Goal: Task Accomplishment & Management: Use online tool/utility

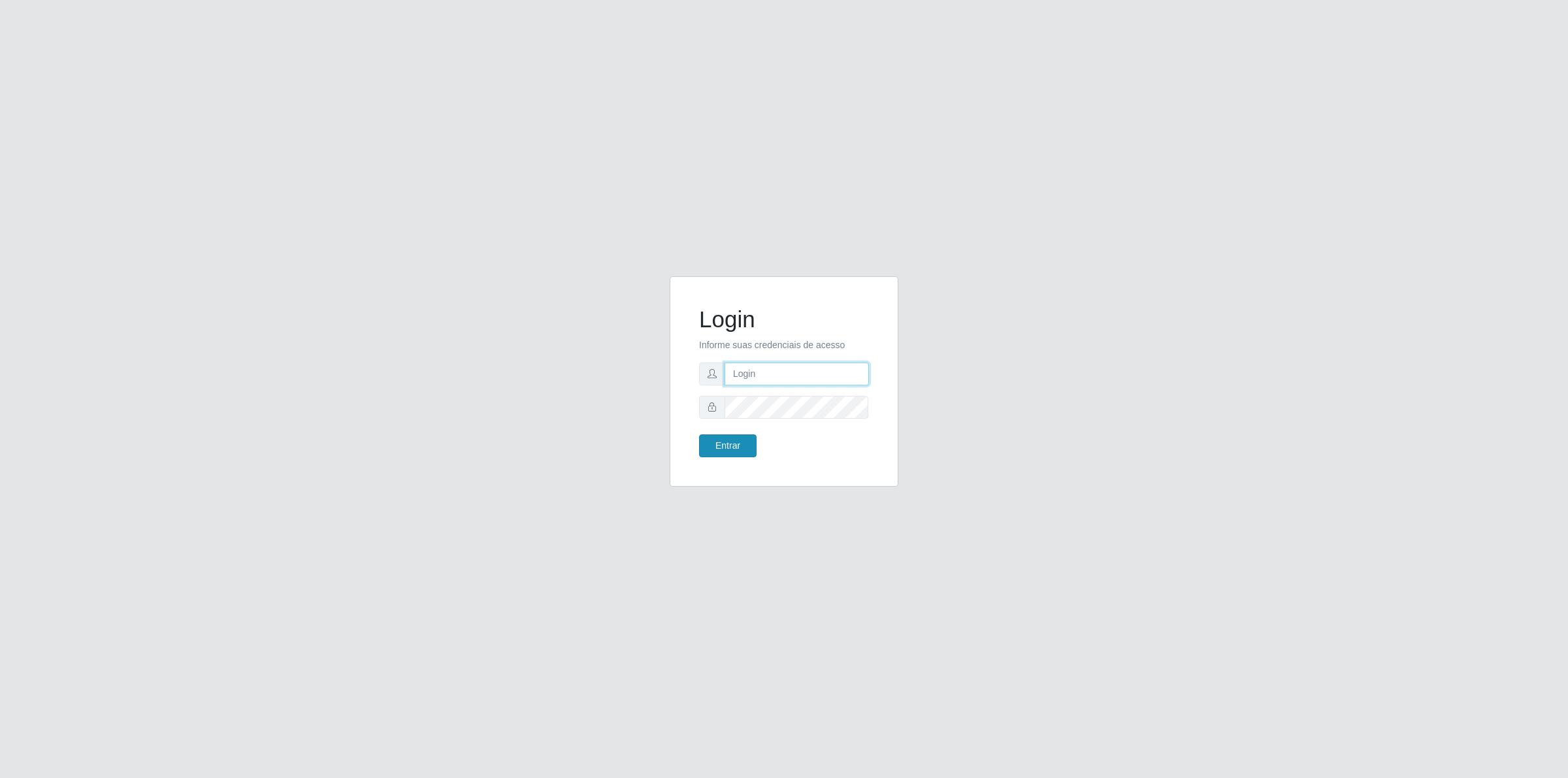
type input "[PERSON_NAME][EMAIL_ADDRESS][DOMAIN_NAME]"
click at [716, 442] on button "Entrar" at bounding box center [728, 445] width 57 height 23
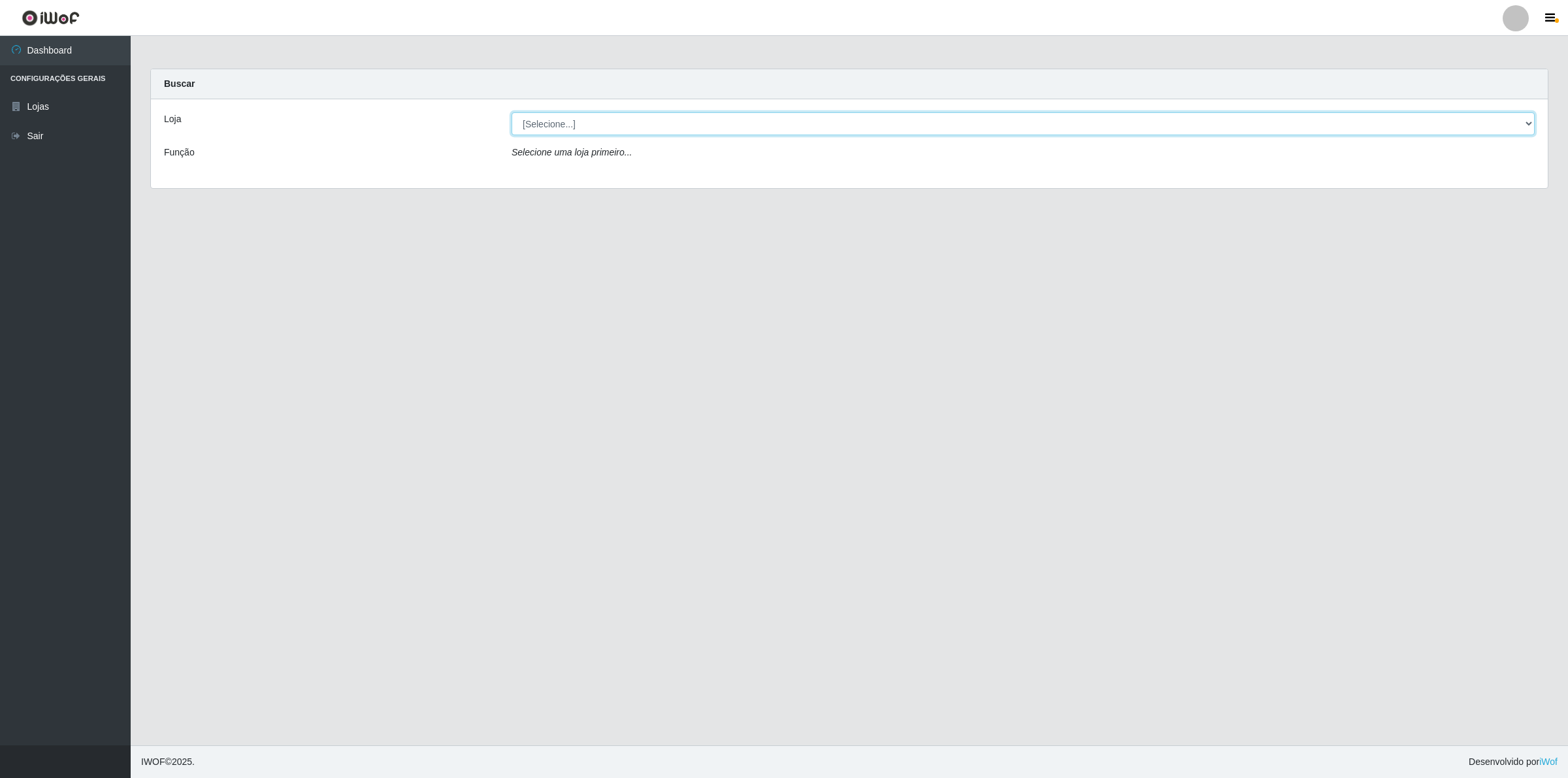
click at [650, 129] on select "[Selecione...] Extrabom - Loja 01 Centro de Distribuição" at bounding box center [1023, 123] width 1023 height 23
select select "435"
click at [512, 112] on select "[Selecione...] Extrabom - Loja 01 Centro de Distribuição" at bounding box center [1023, 123] width 1023 height 23
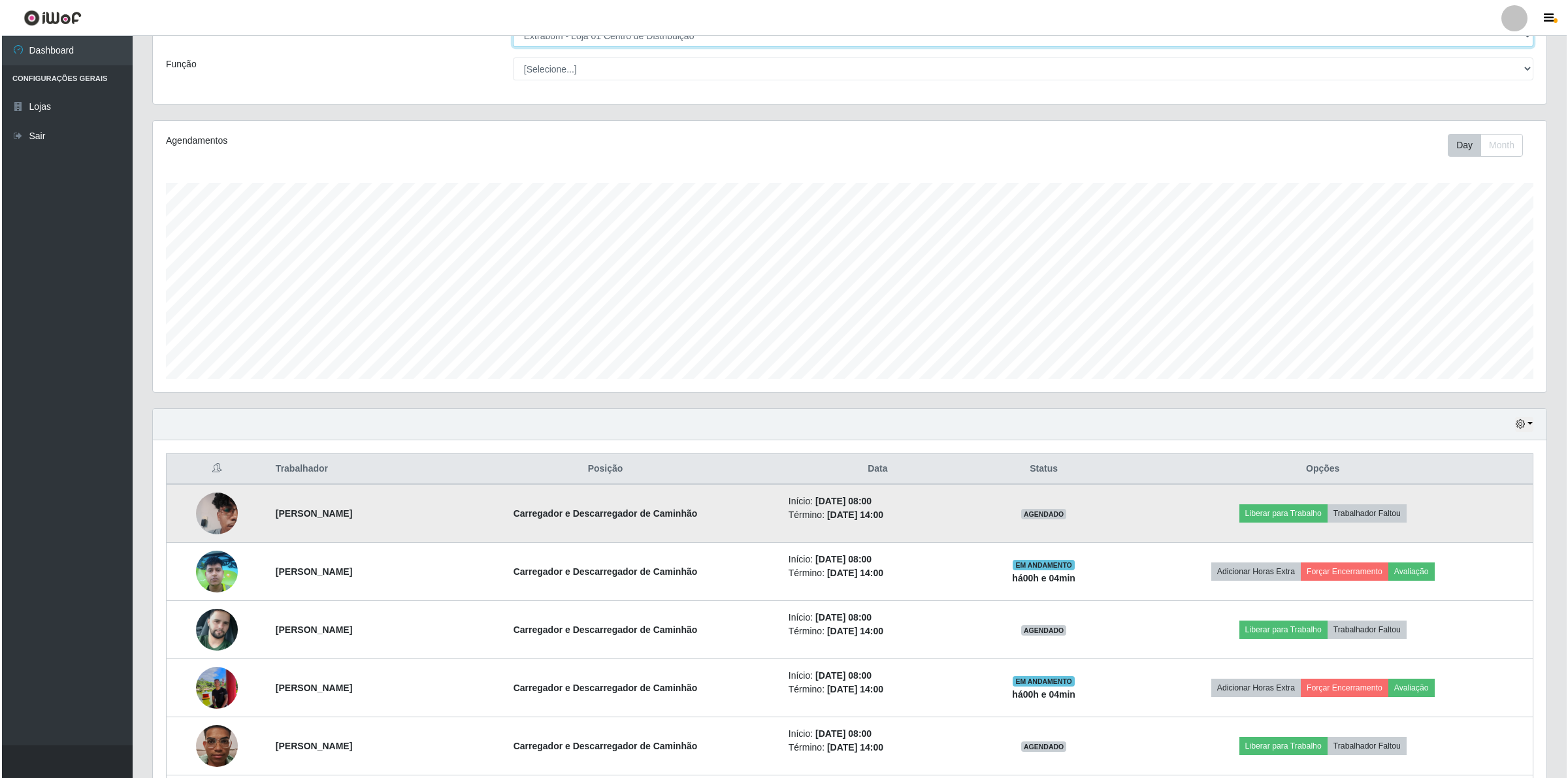
scroll to position [208, 0]
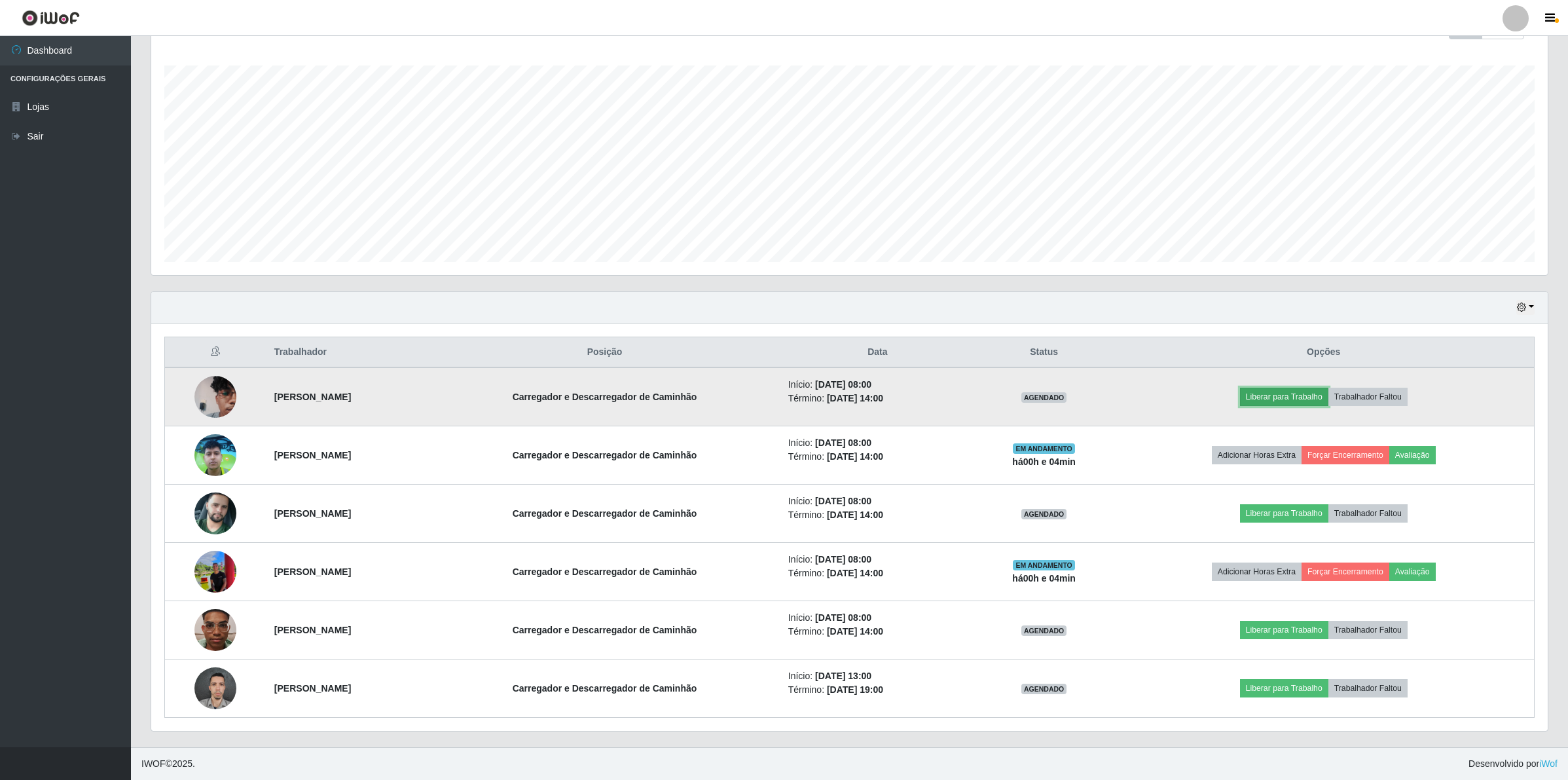
click at [1287, 390] on button "Liberar para Trabalho" at bounding box center [1284, 396] width 88 height 19
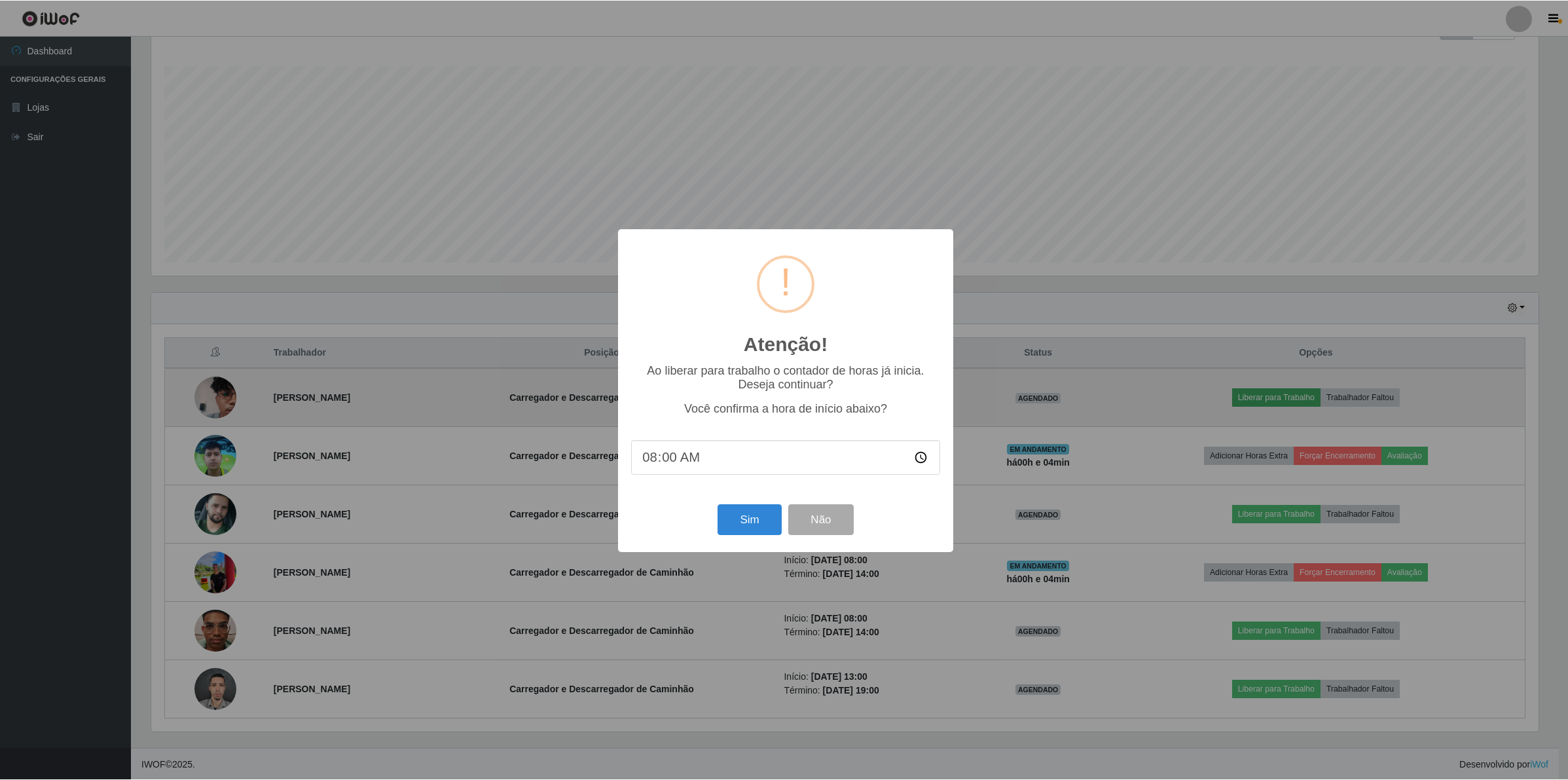
scroll to position [272, 1386]
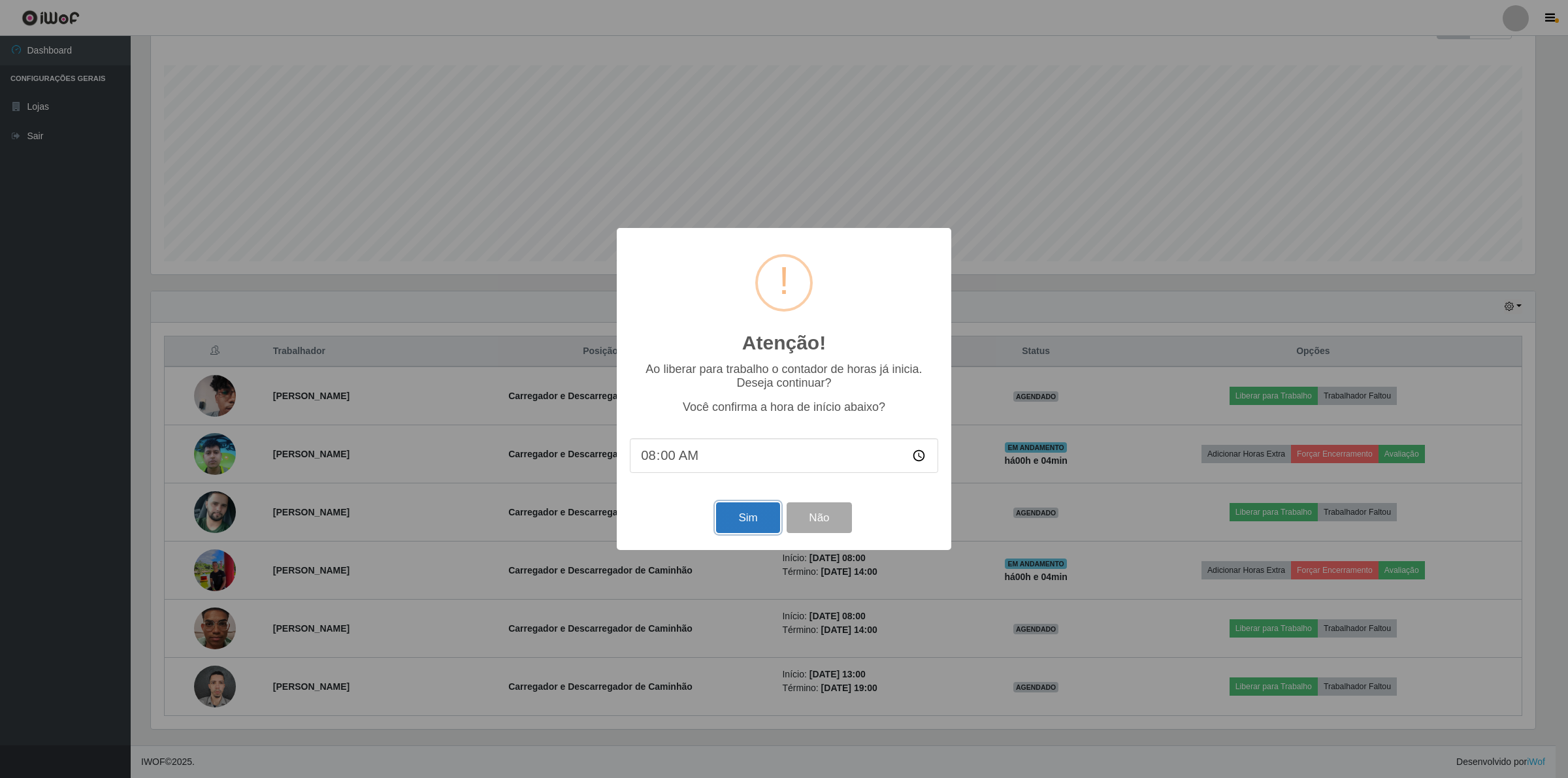
click at [761, 523] on button "Sim" at bounding box center [748, 518] width 64 height 31
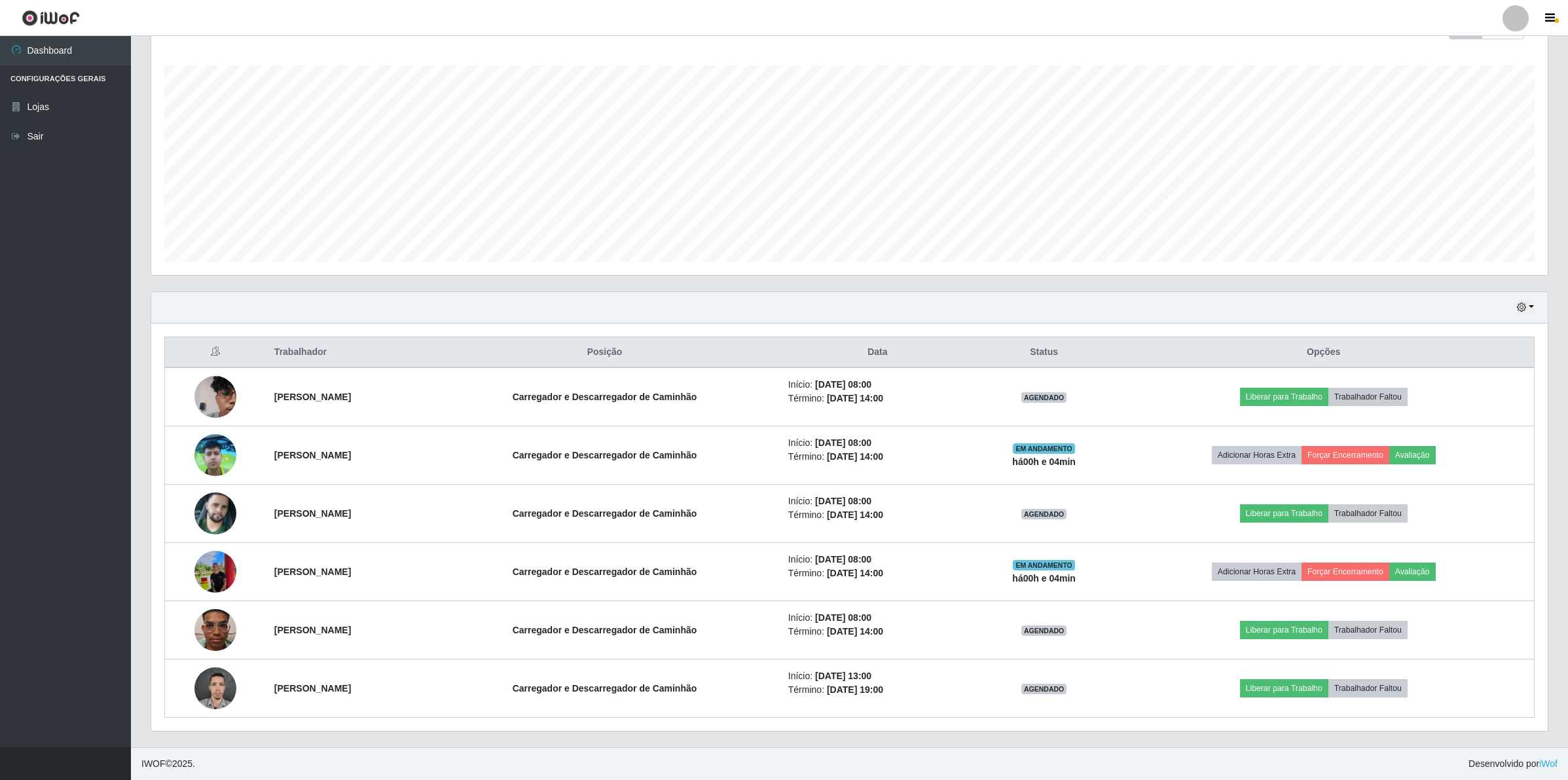
scroll to position [272, 1399]
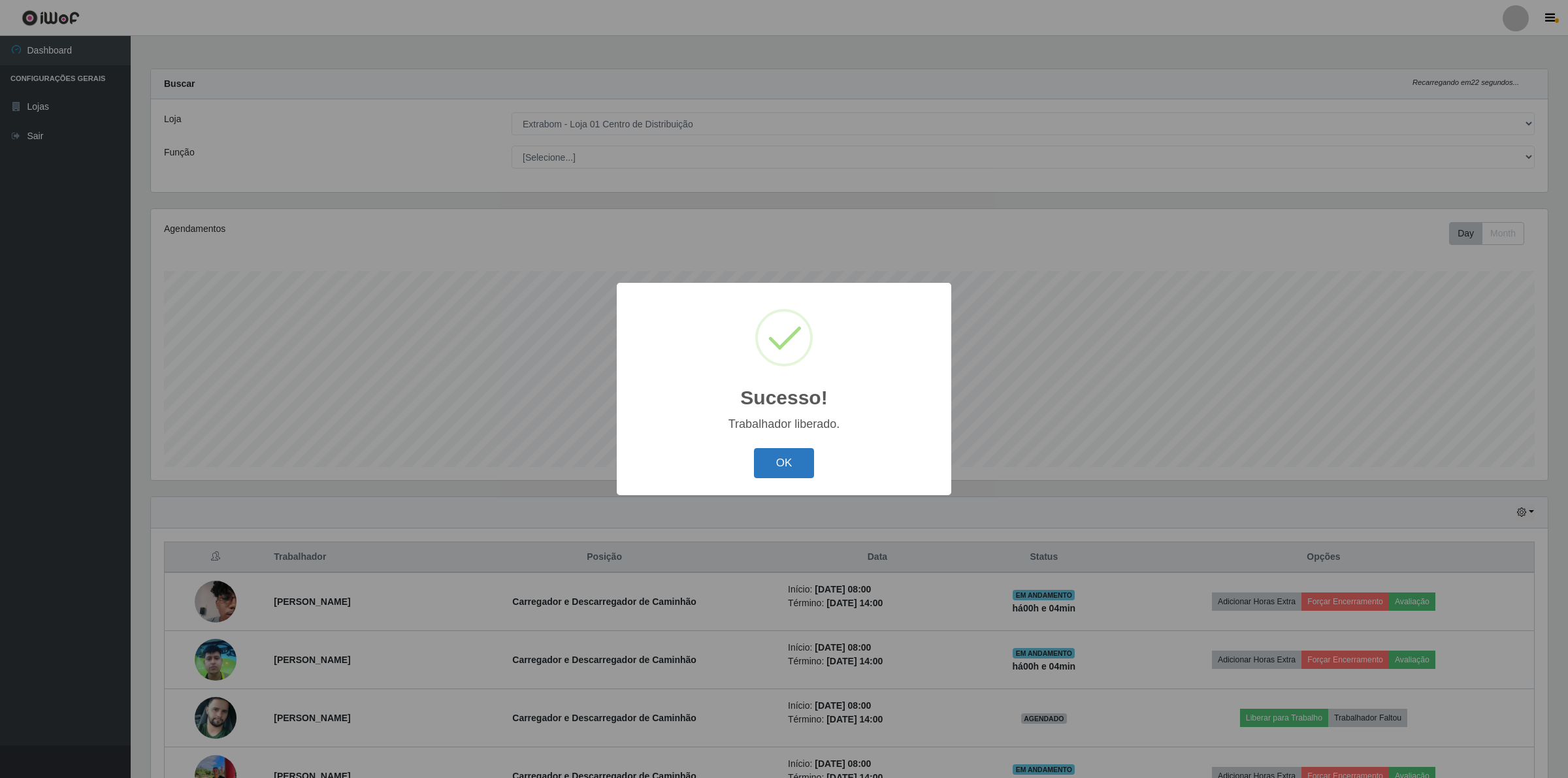
click at [779, 466] on button "OK" at bounding box center [784, 463] width 60 height 31
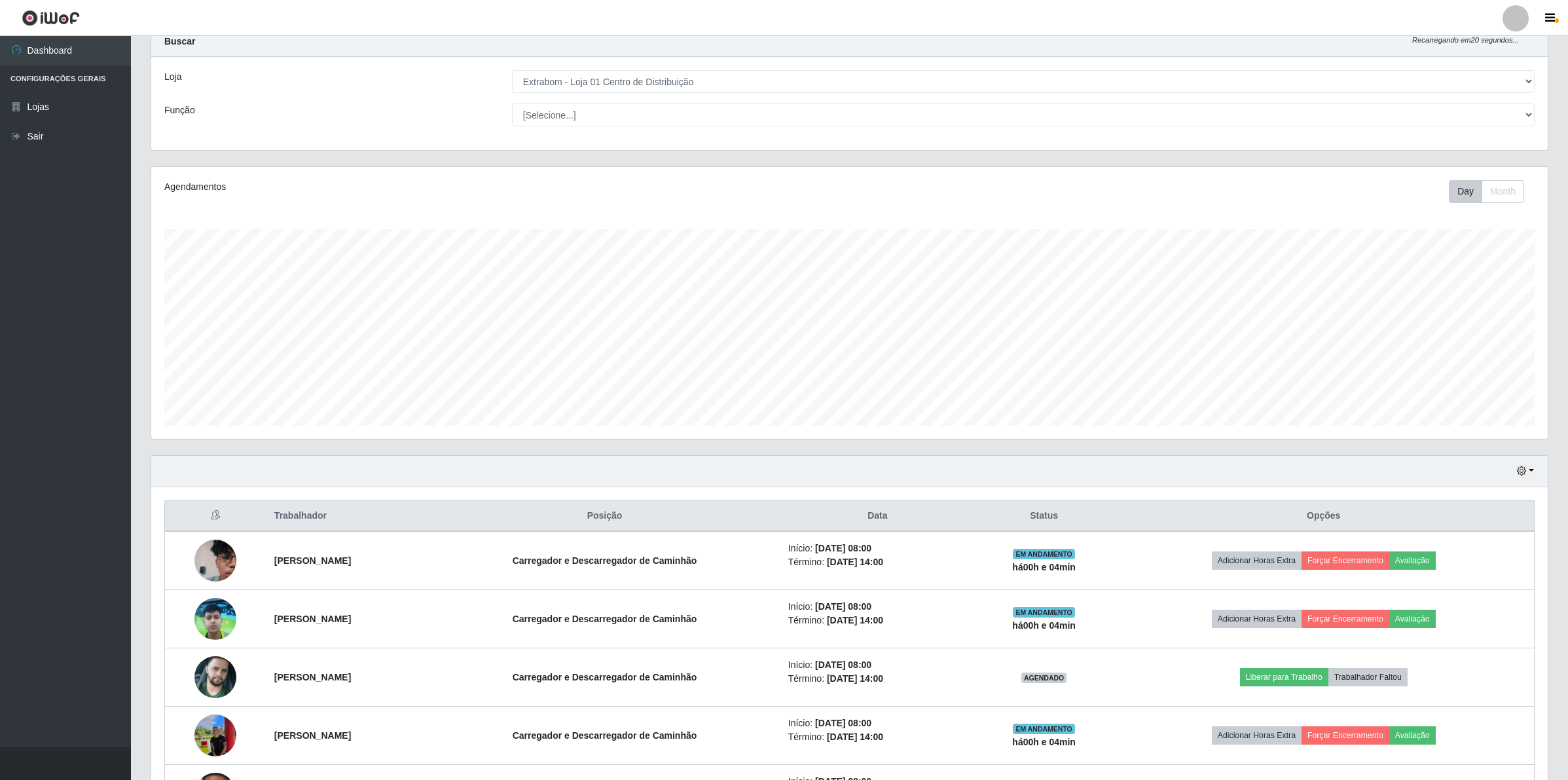
scroll to position [208, 0]
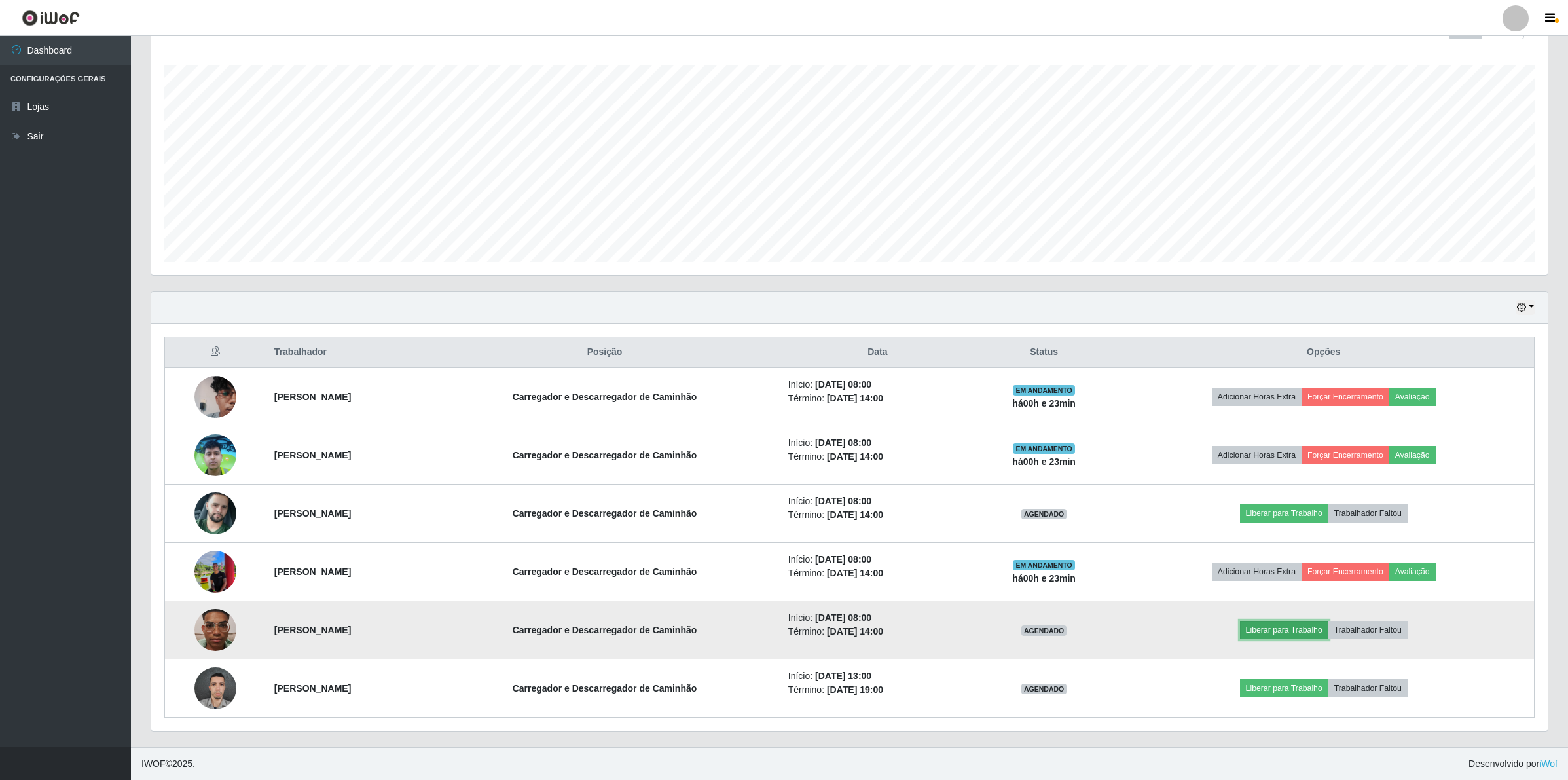
click at [1313, 631] on button "Liberar para Trabalho" at bounding box center [1284, 630] width 88 height 19
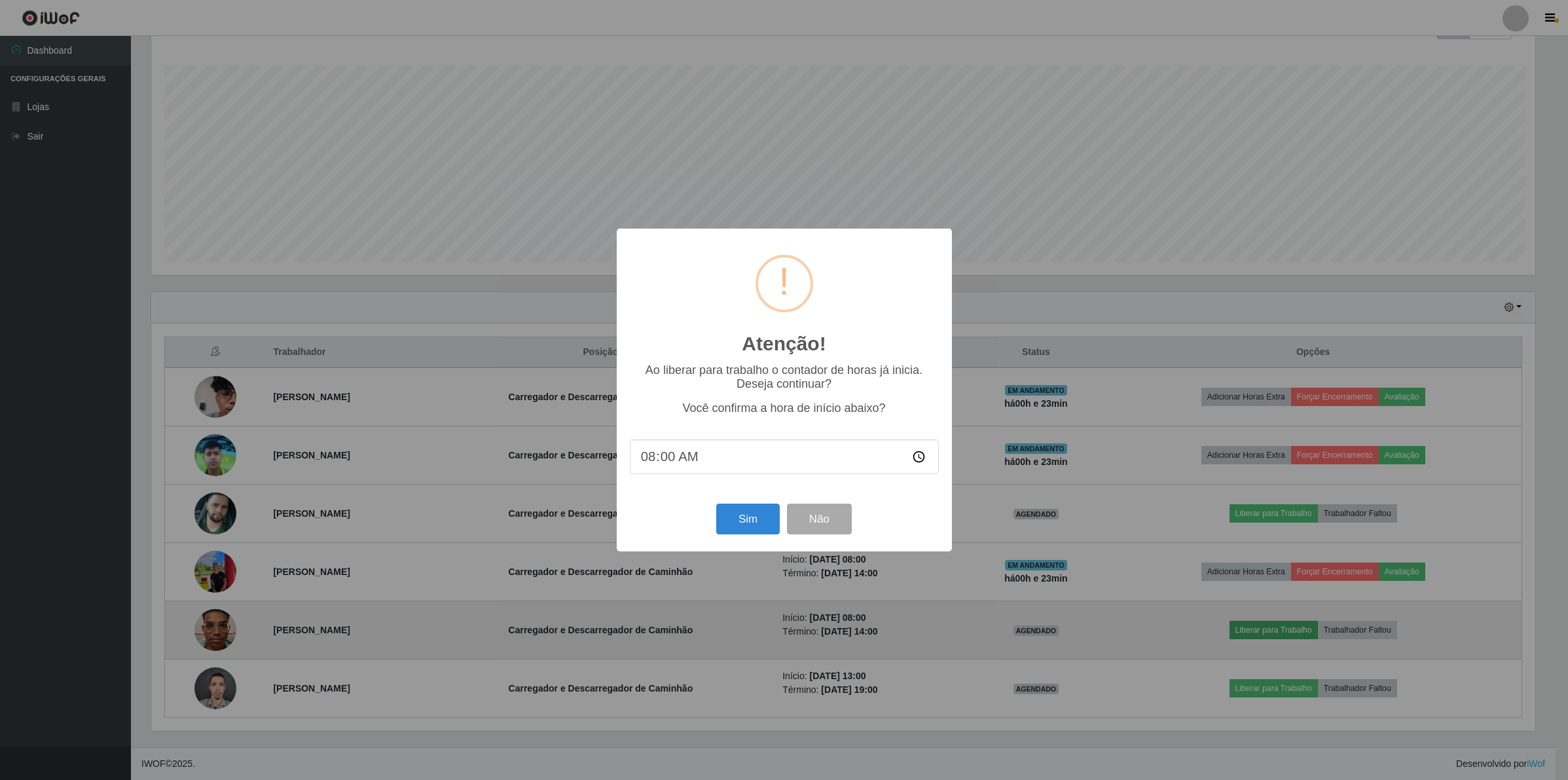
scroll to position [272, 1386]
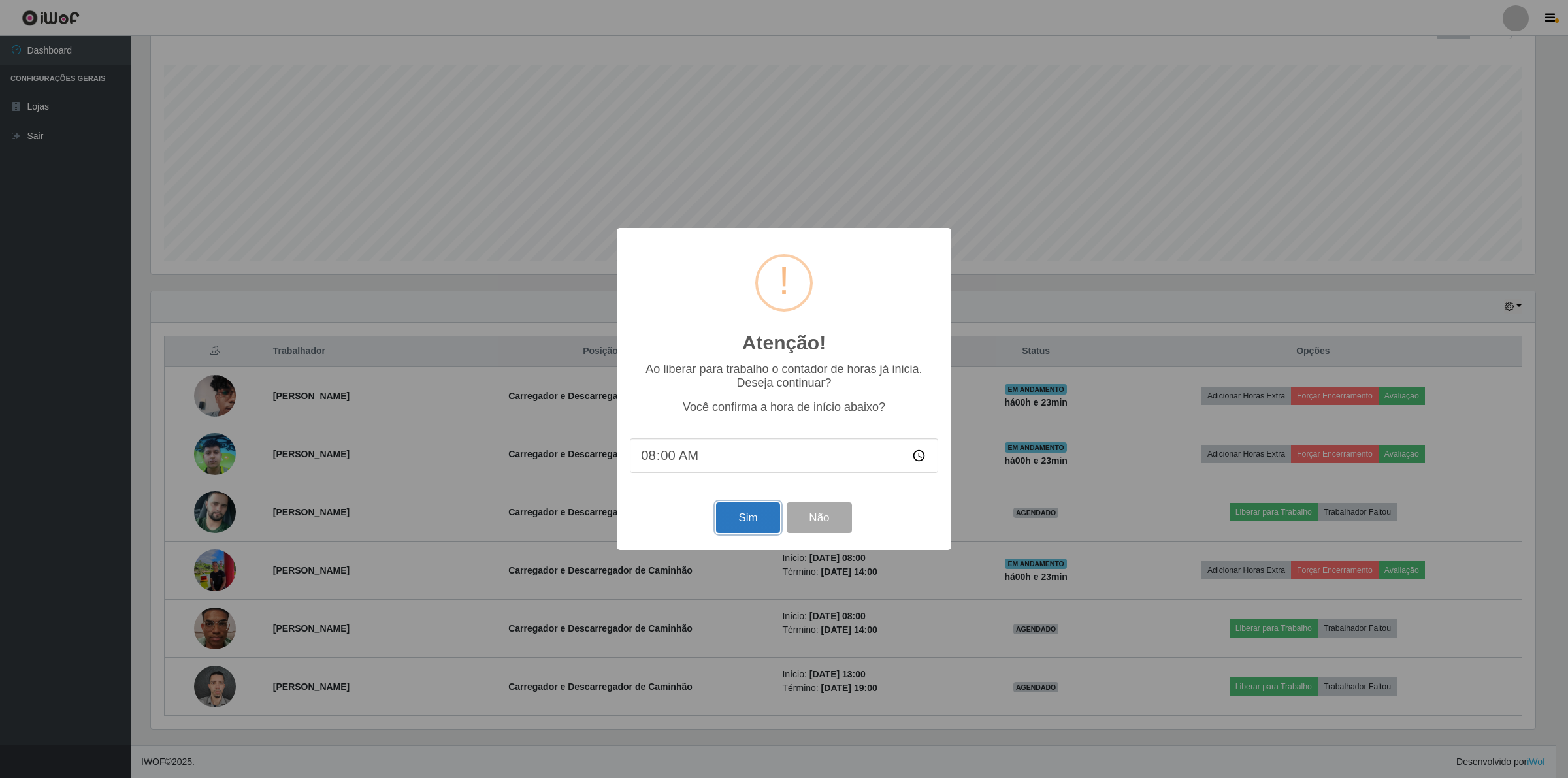
click at [745, 514] on button "Sim" at bounding box center [748, 518] width 64 height 31
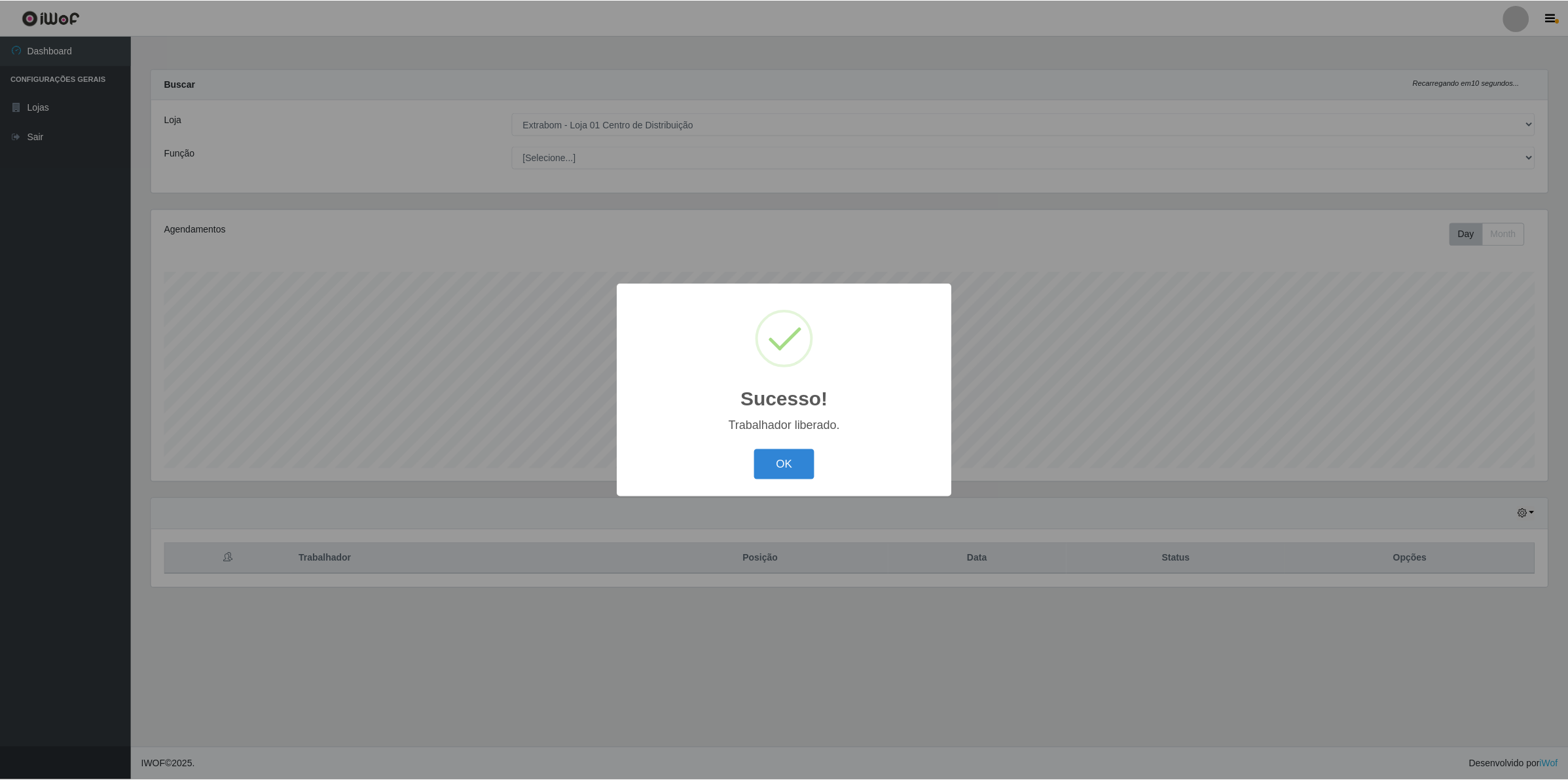
scroll to position [272, 1399]
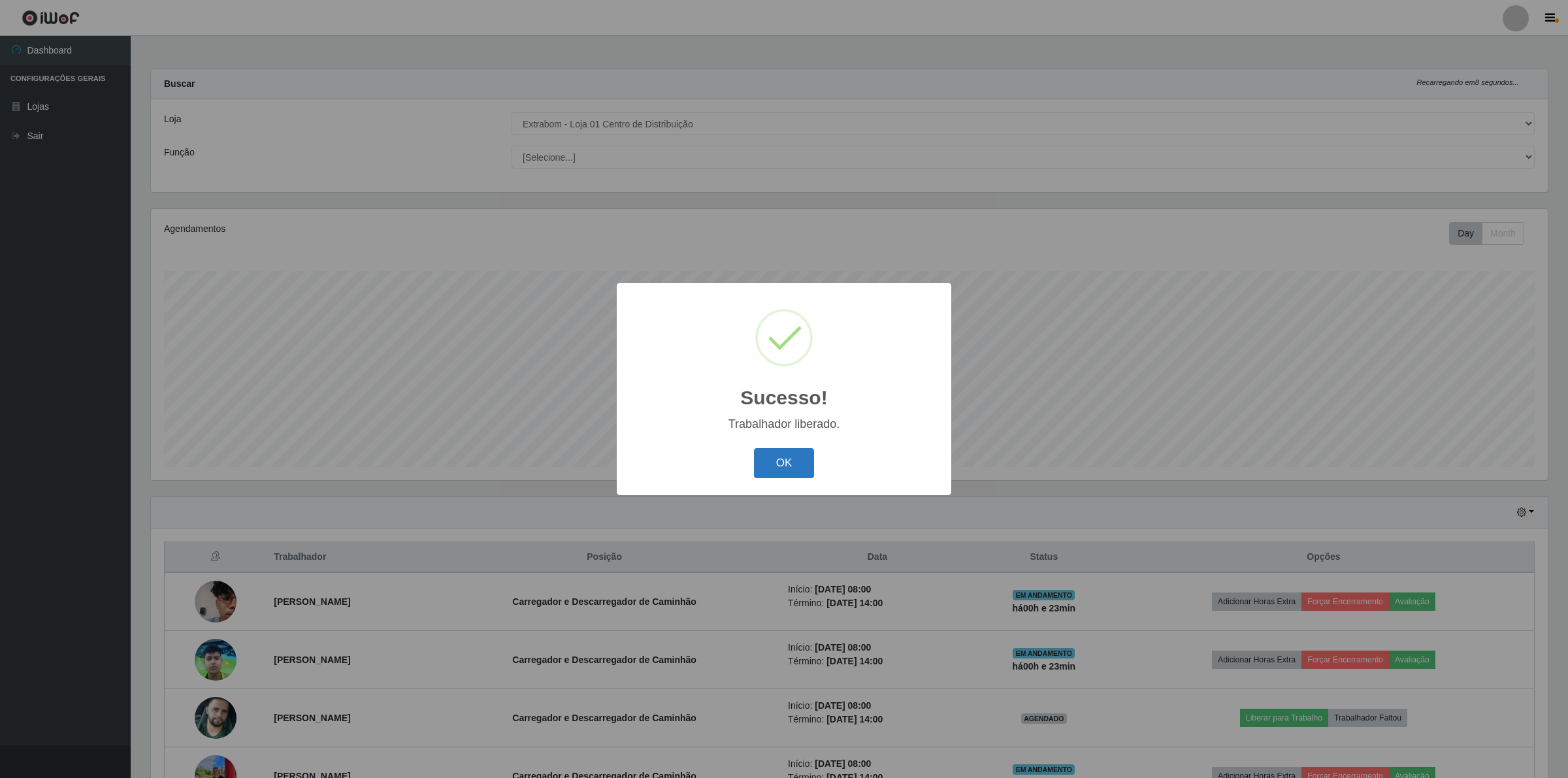
click at [771, 464] on button "OK" at bounding box center [784, 463] width 60 height 31
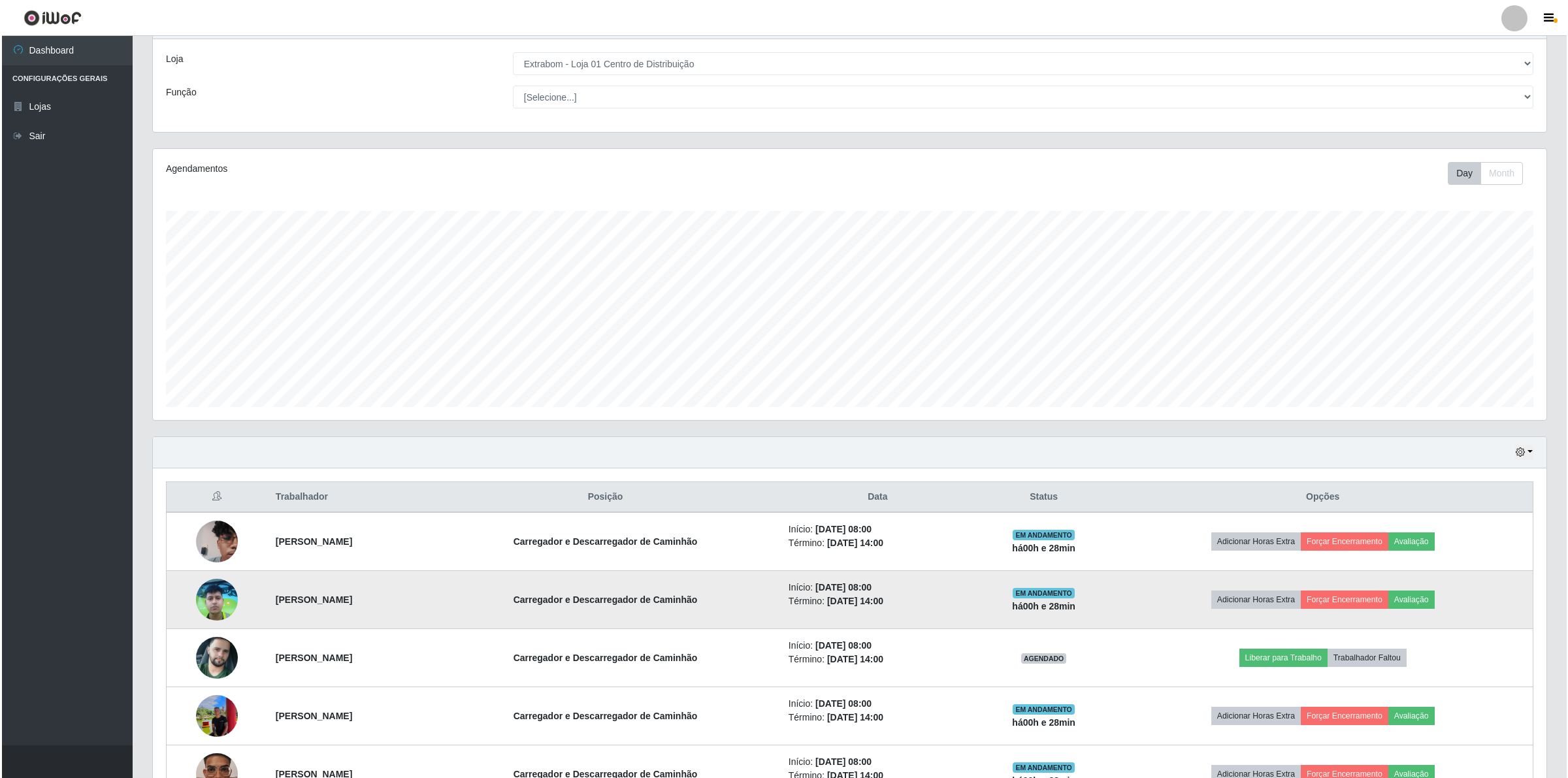
scroll to position [163, 0]
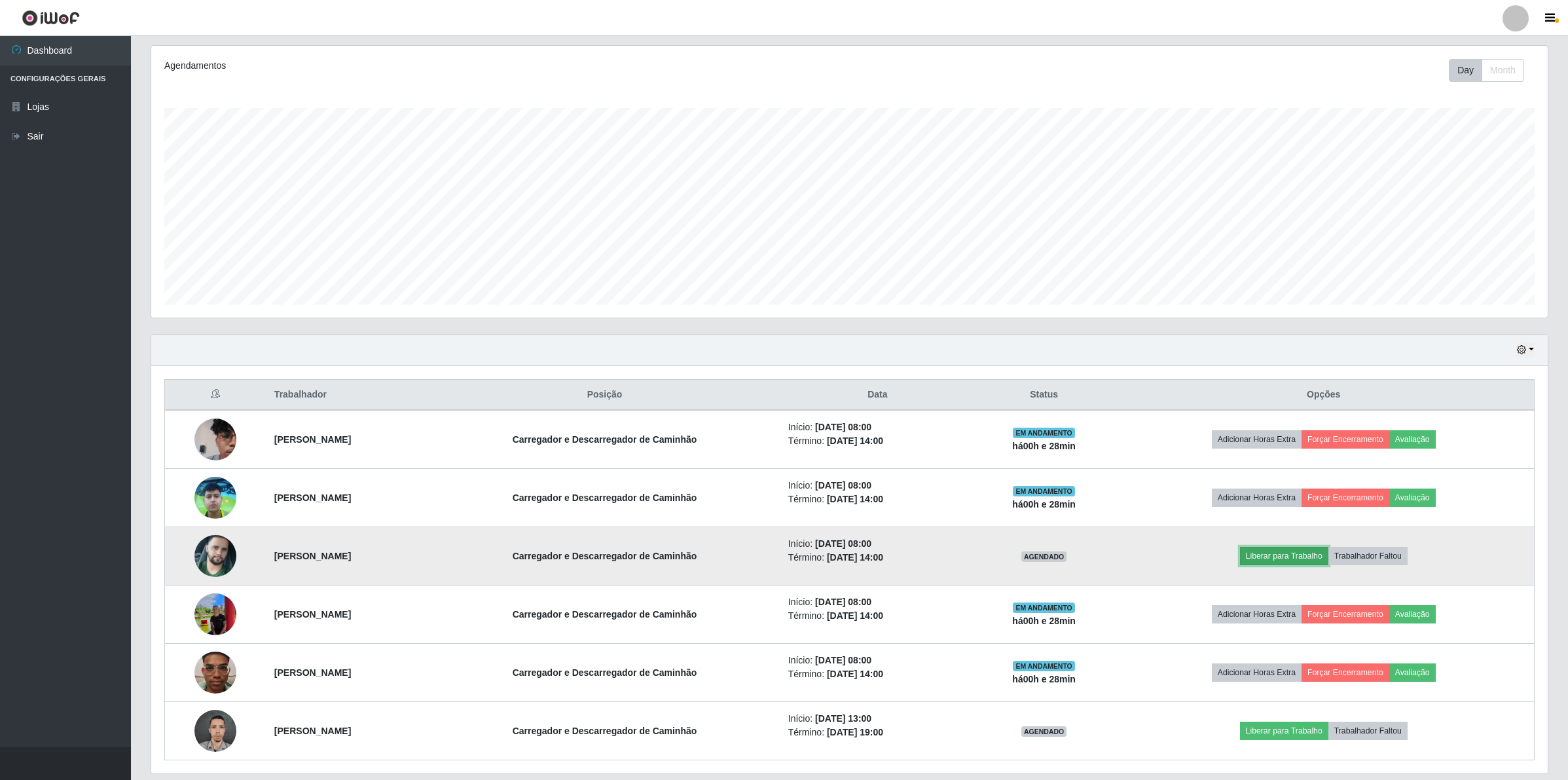
click at [1290, 561] on button "Liberar para Trabalho" at bounding box center [1284, 556] width 88 height 19
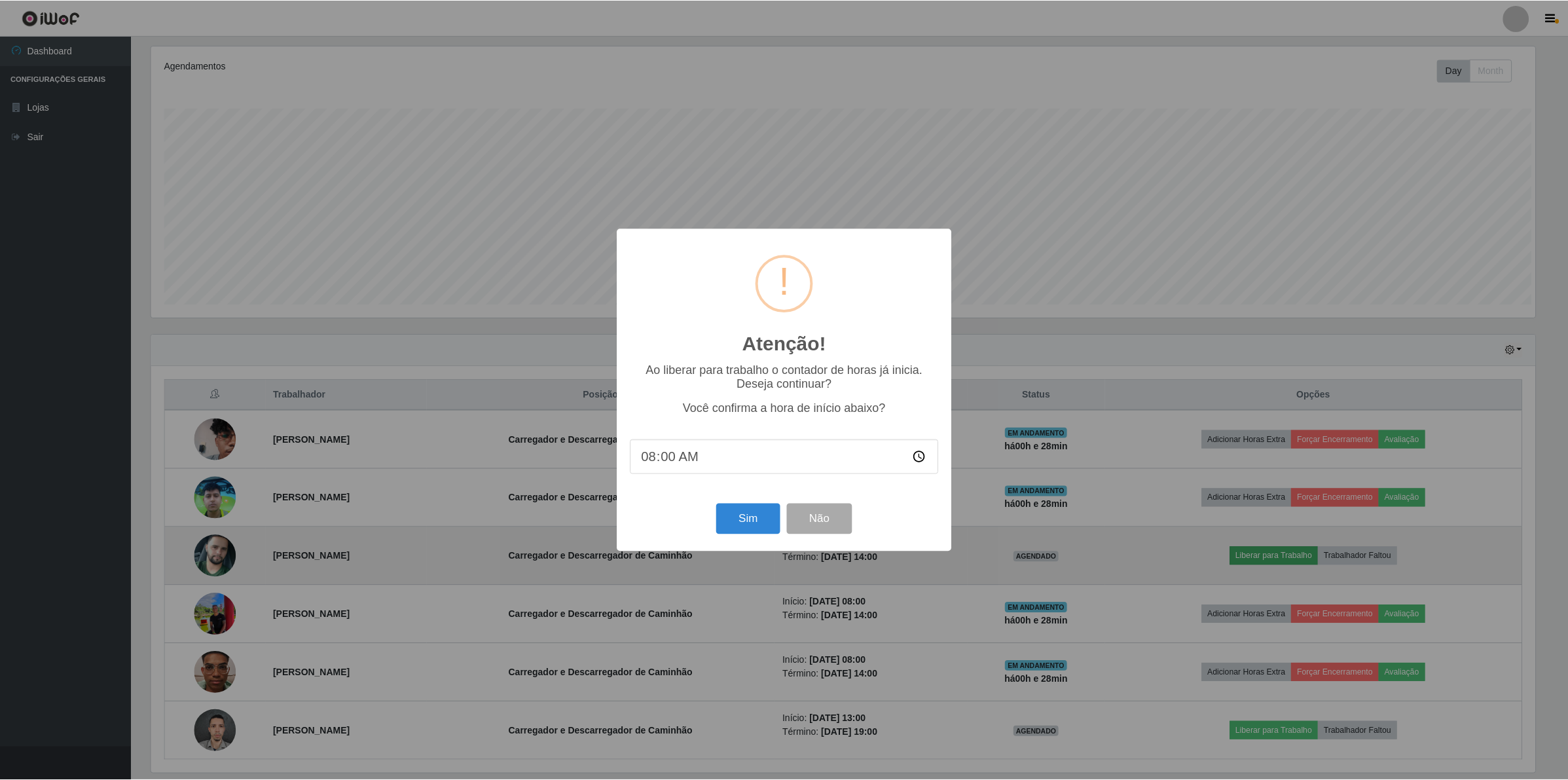
scroll to position [272, 1386]
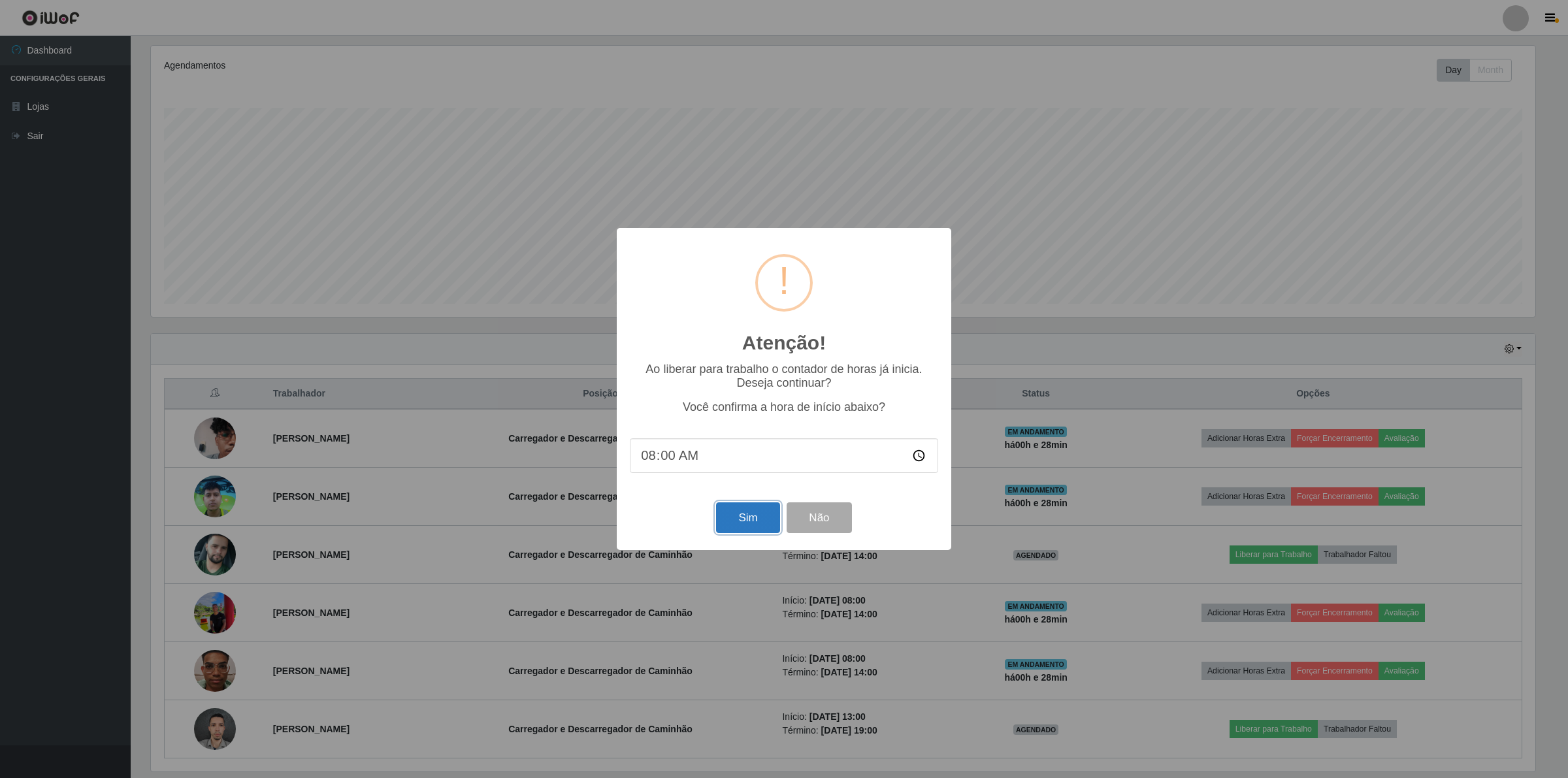
click at [724, 512] on button "Sim" at bounding box center [748, 518] width 64 height 31
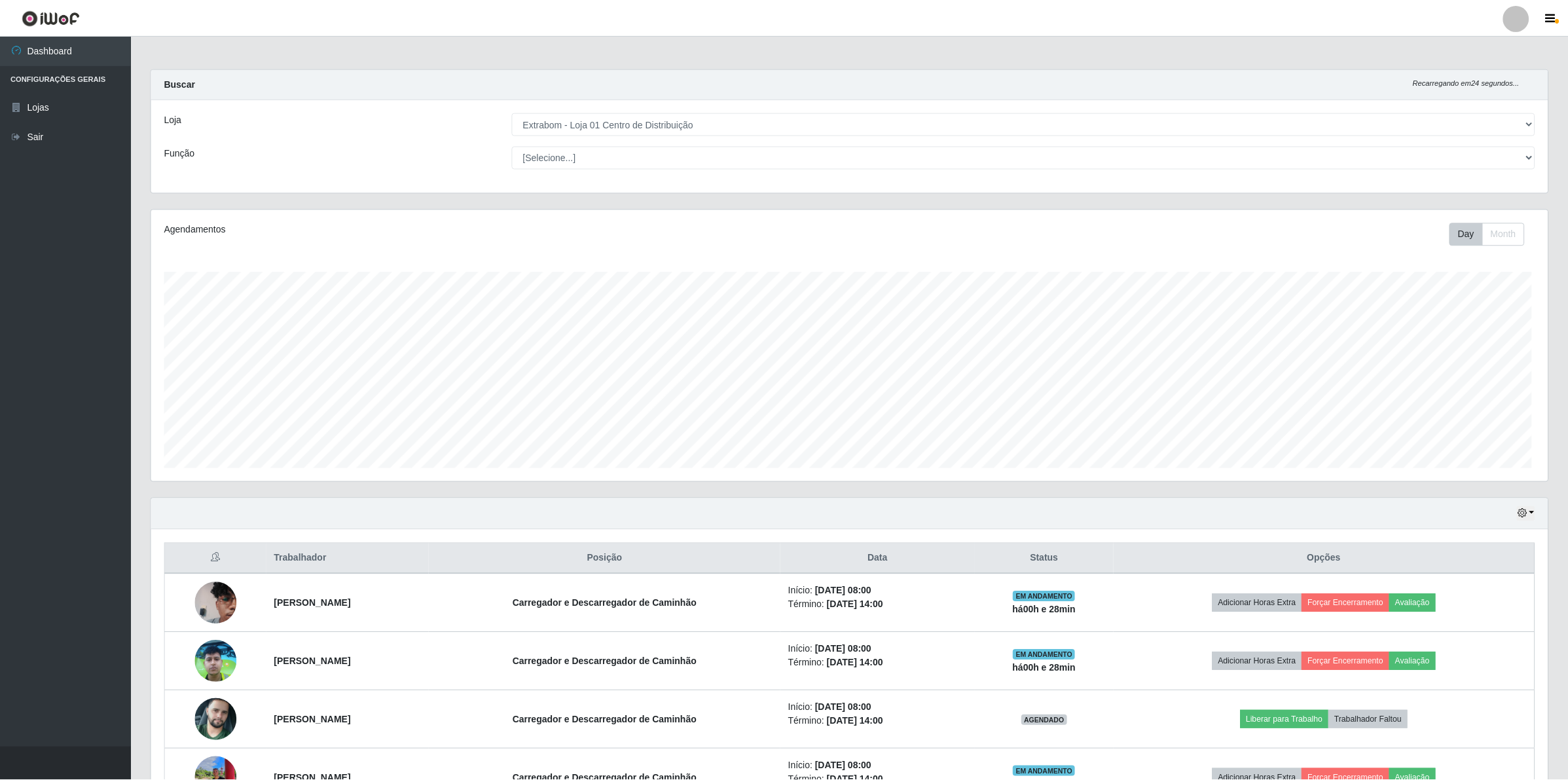
scroll to position [272, 1399]
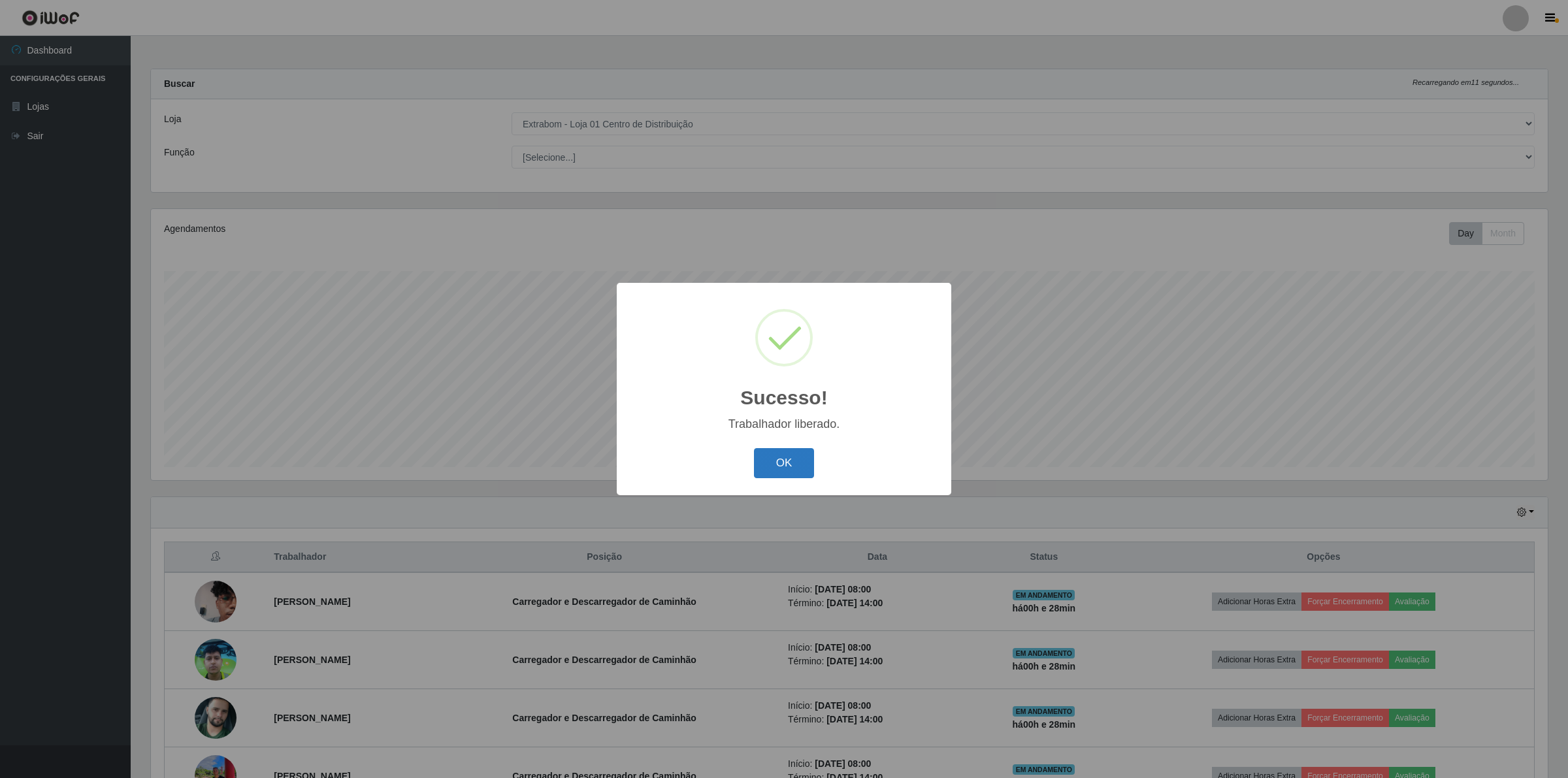
click at [804, 467] on button "OK" at bounding box center [784, 463] width 60 height 31
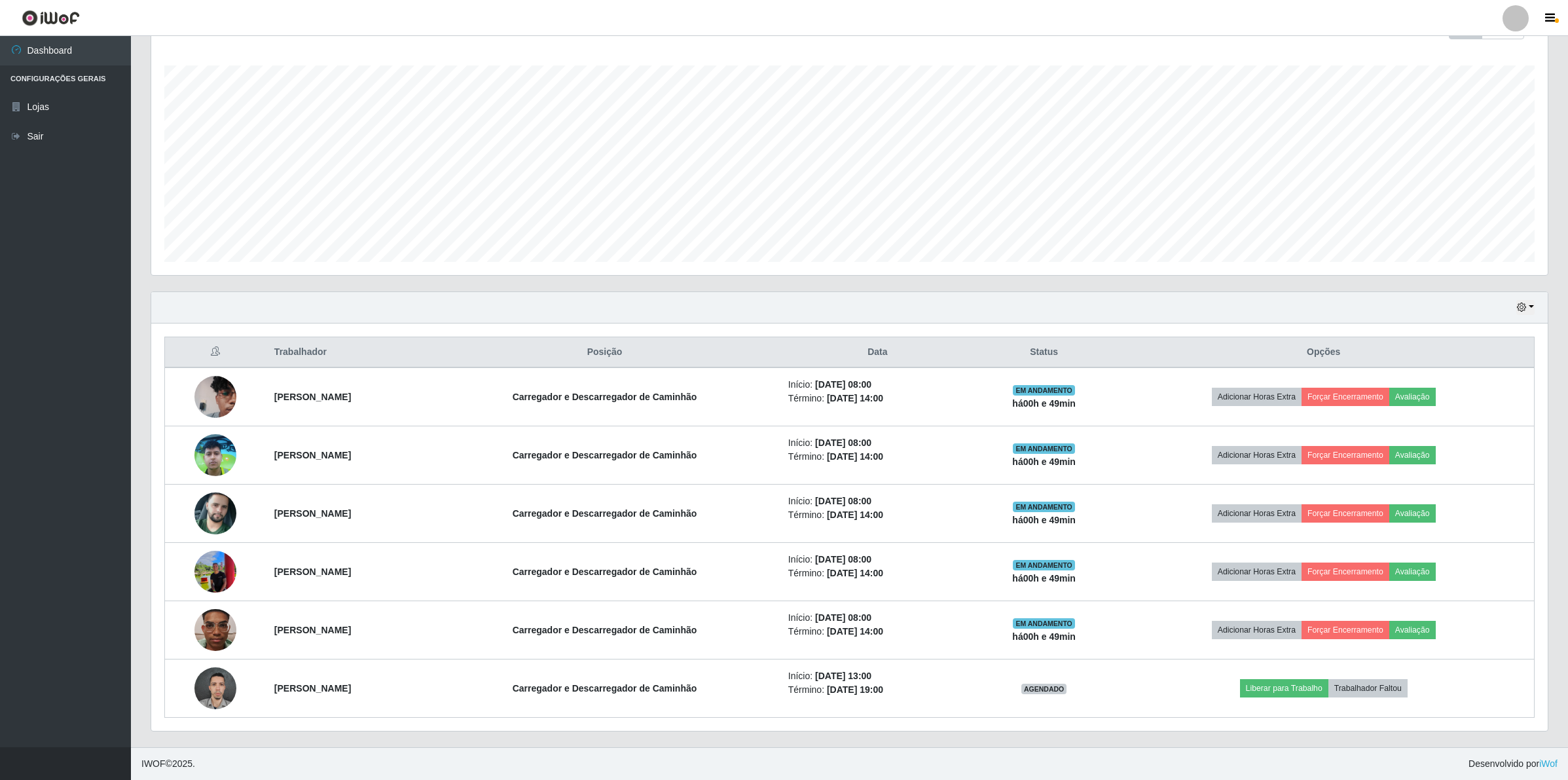
scroll to position [208, 0]
